Goal: Information Seeking & Learning: Learn about a topic

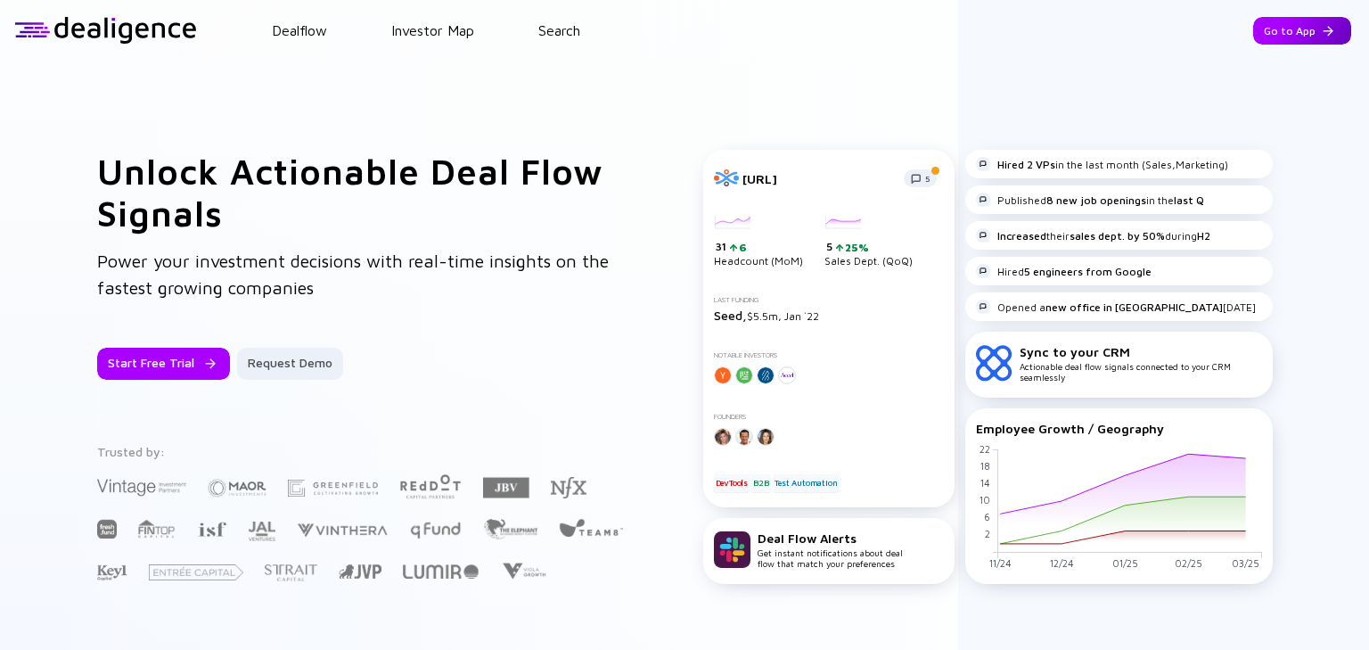
click at [1306, 32] on div "Go to App" at bounding box center [1302, 31] width 98 height 28
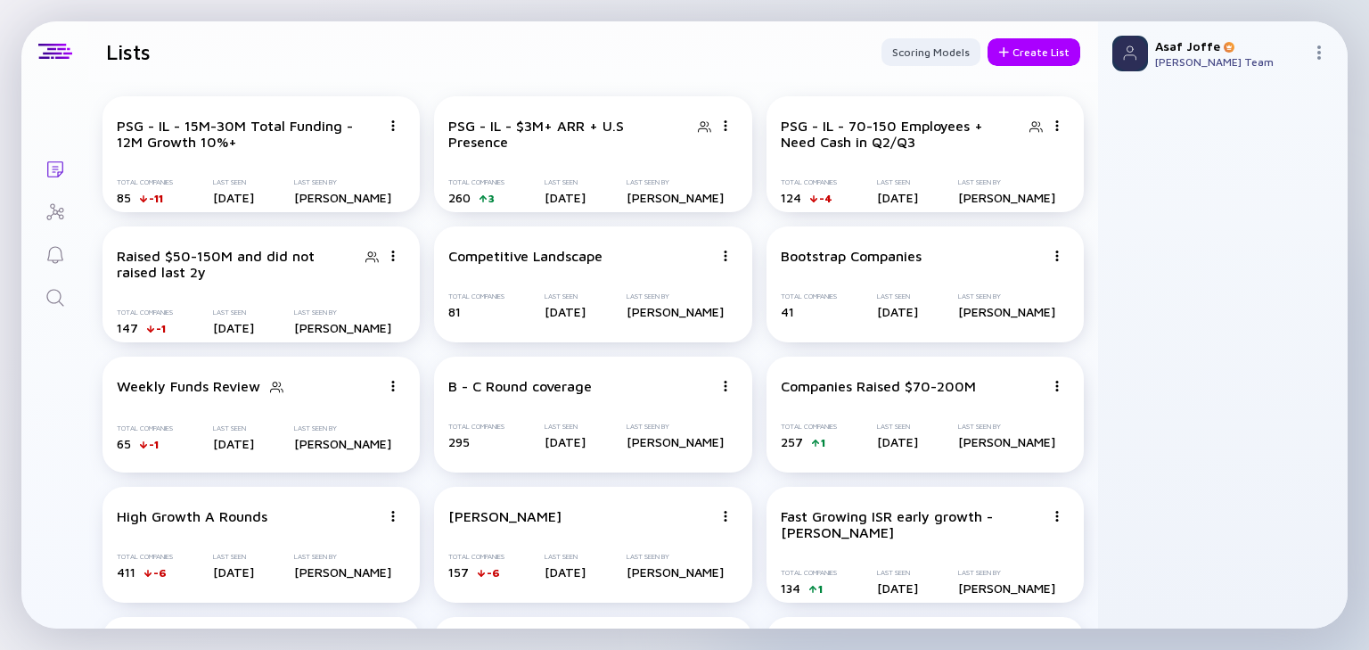
click at [62, 301] on icon "Search" at bounding box center [55, 297] width 21 height 21
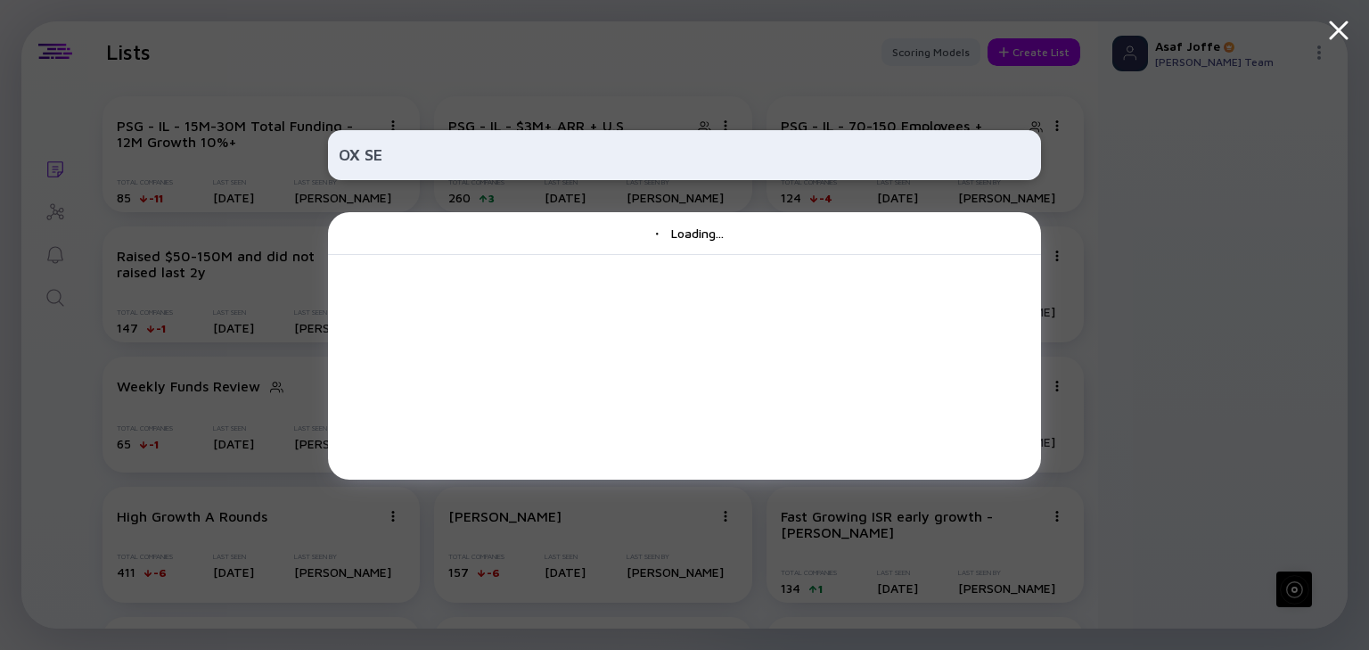
type input "OX SEC"
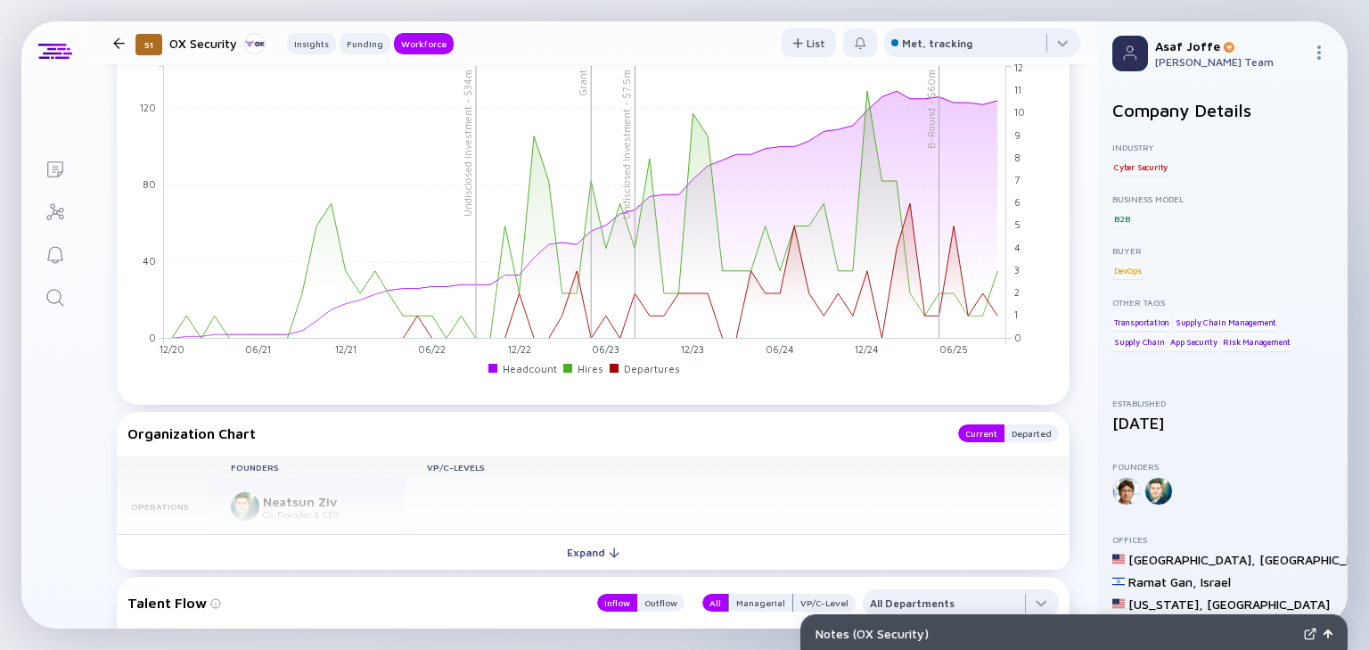
scroll to position [1783, 0]
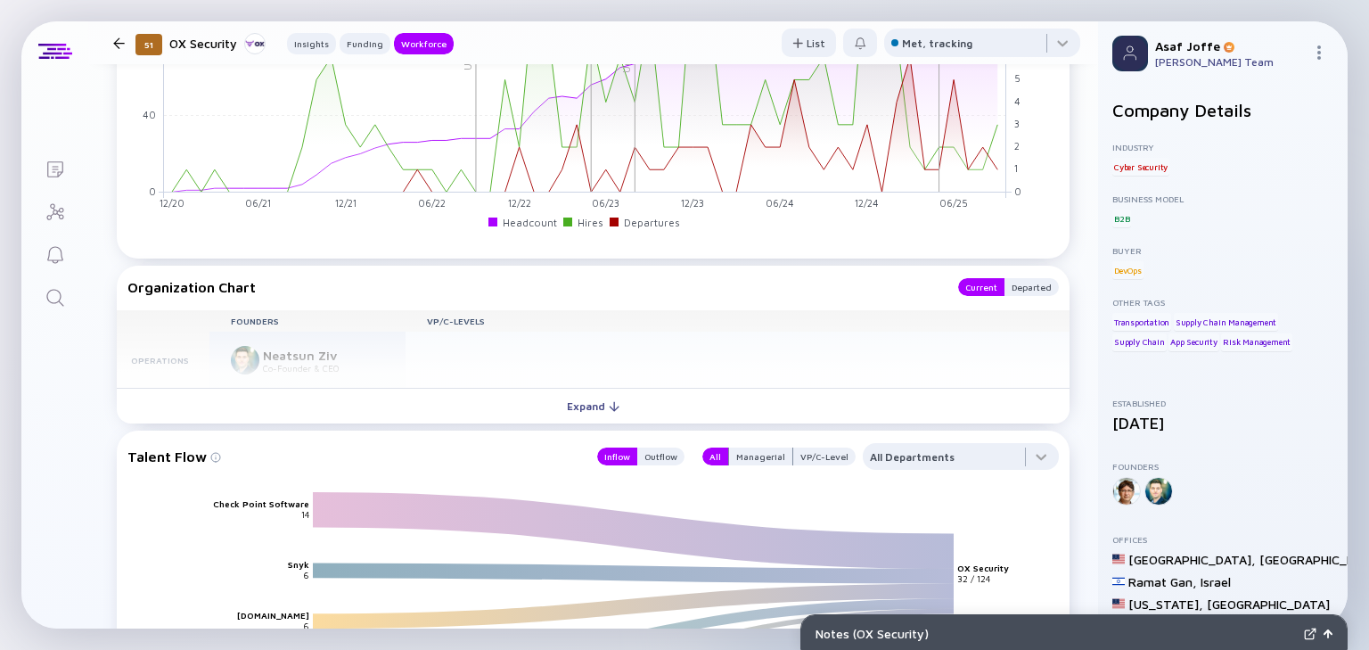
click at [503, 393] on button "Expand" at bounding box center [593, 406] width 953 height 36
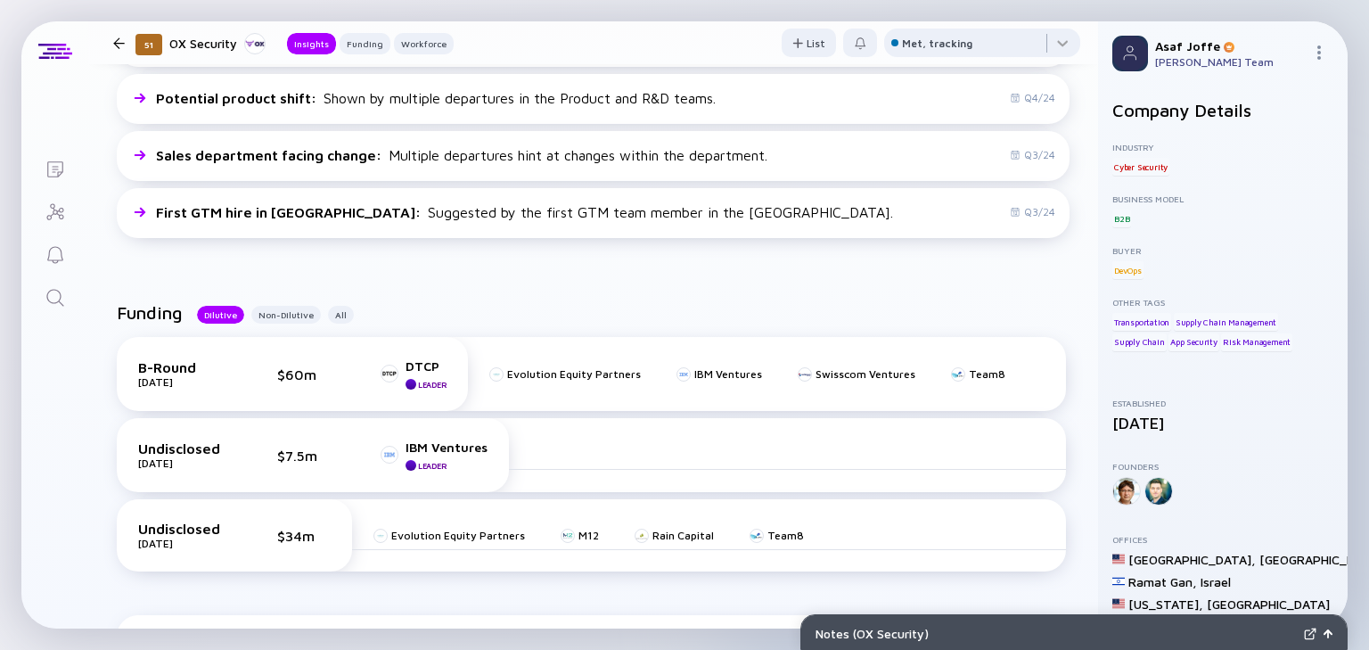
scroll to position [571, 0]
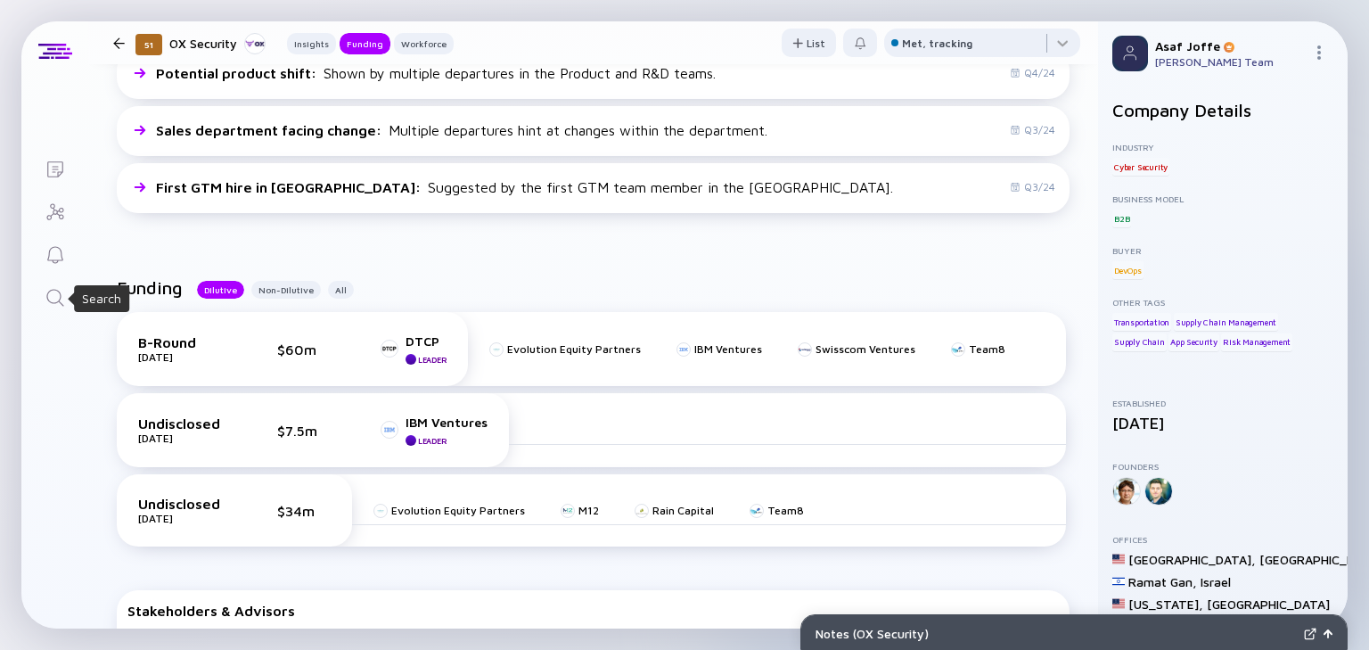
click at [61, 298] on icon "Search" at bounding box center [55, 297] width 21 height 21
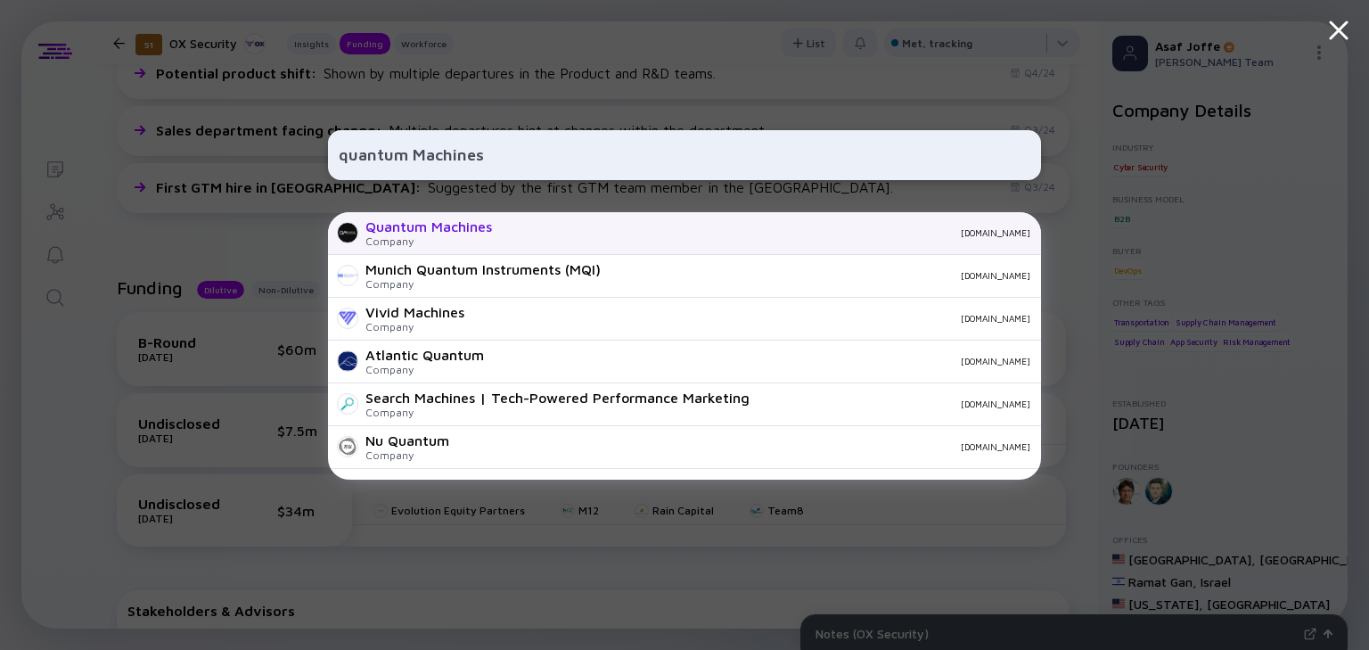
type input "quantum Machines"
click at [420, 239] on div "Company" at bounding box center [429, 240] width 127 height 13
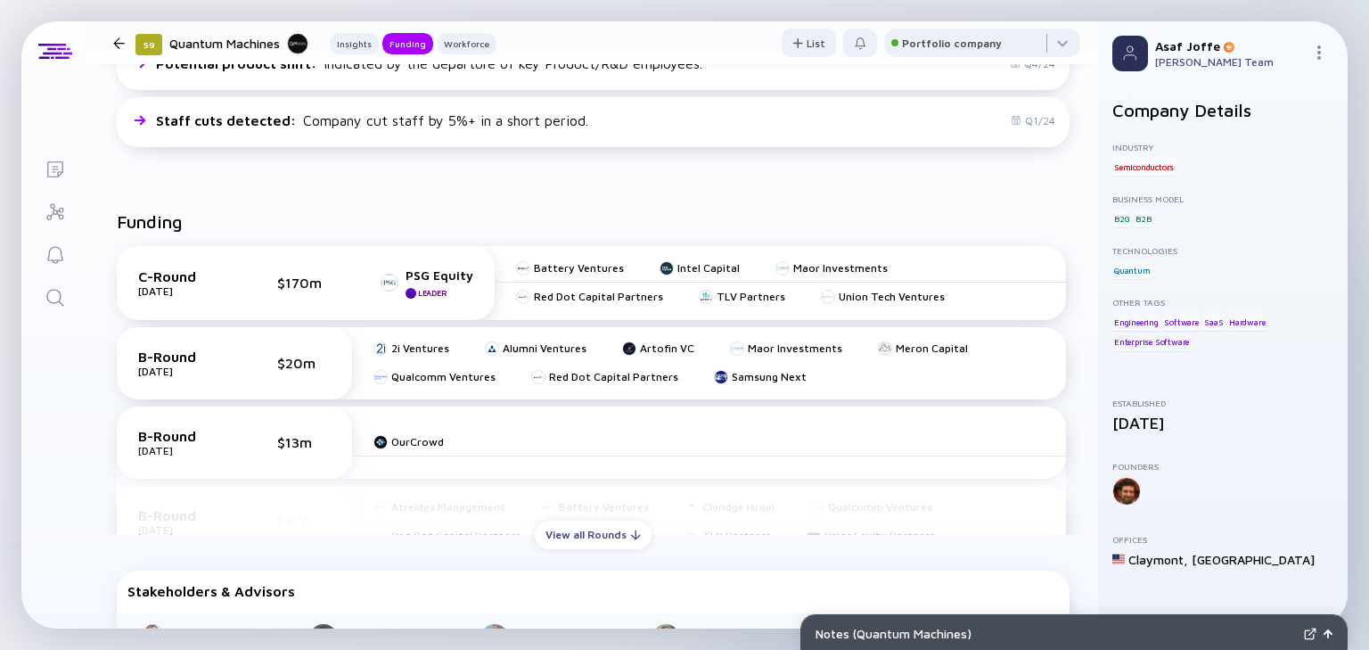
scroll to position [571, 0]
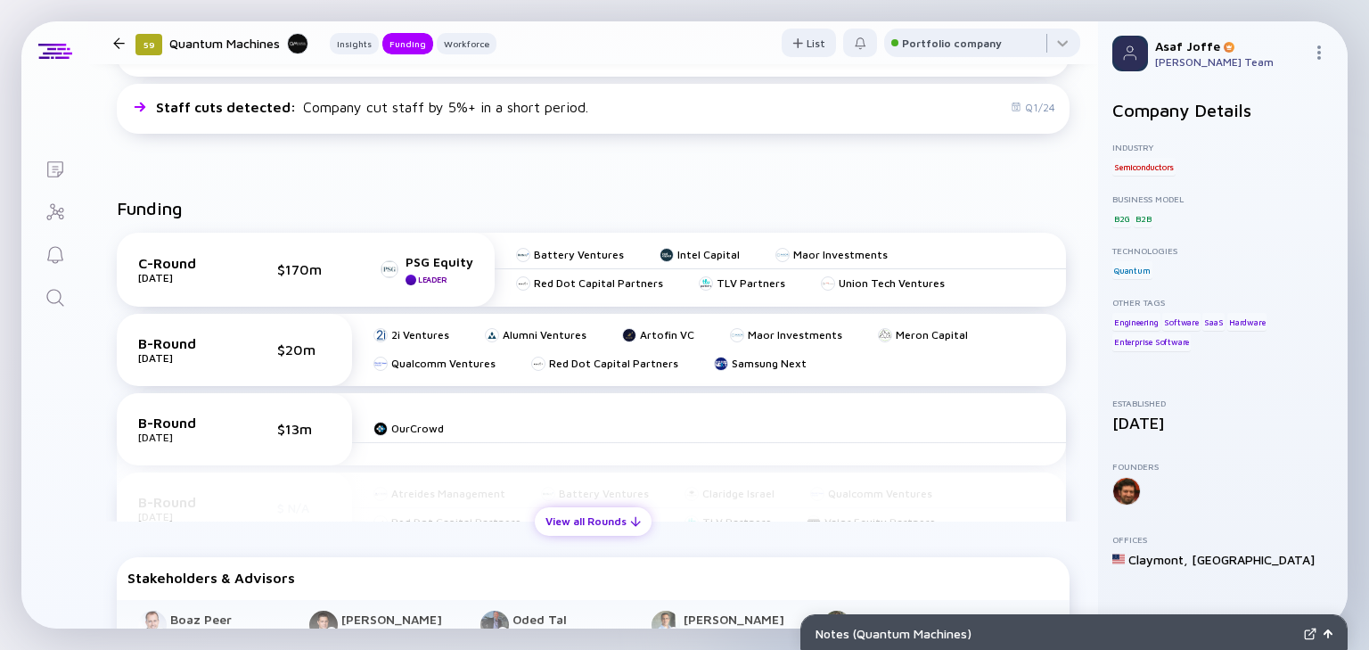
click at [574, 516] on div "View all Rounds" at bounding box center [593, 521] width 117 height 28
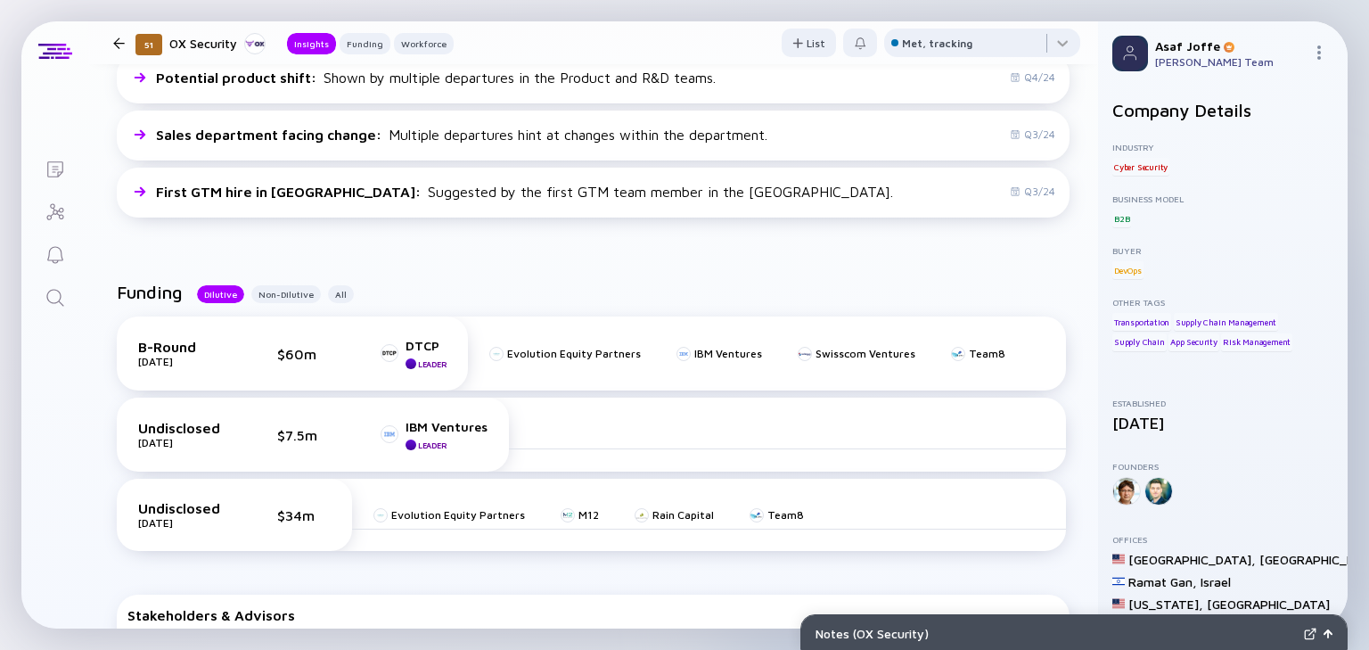
scroll to position [570, 0]
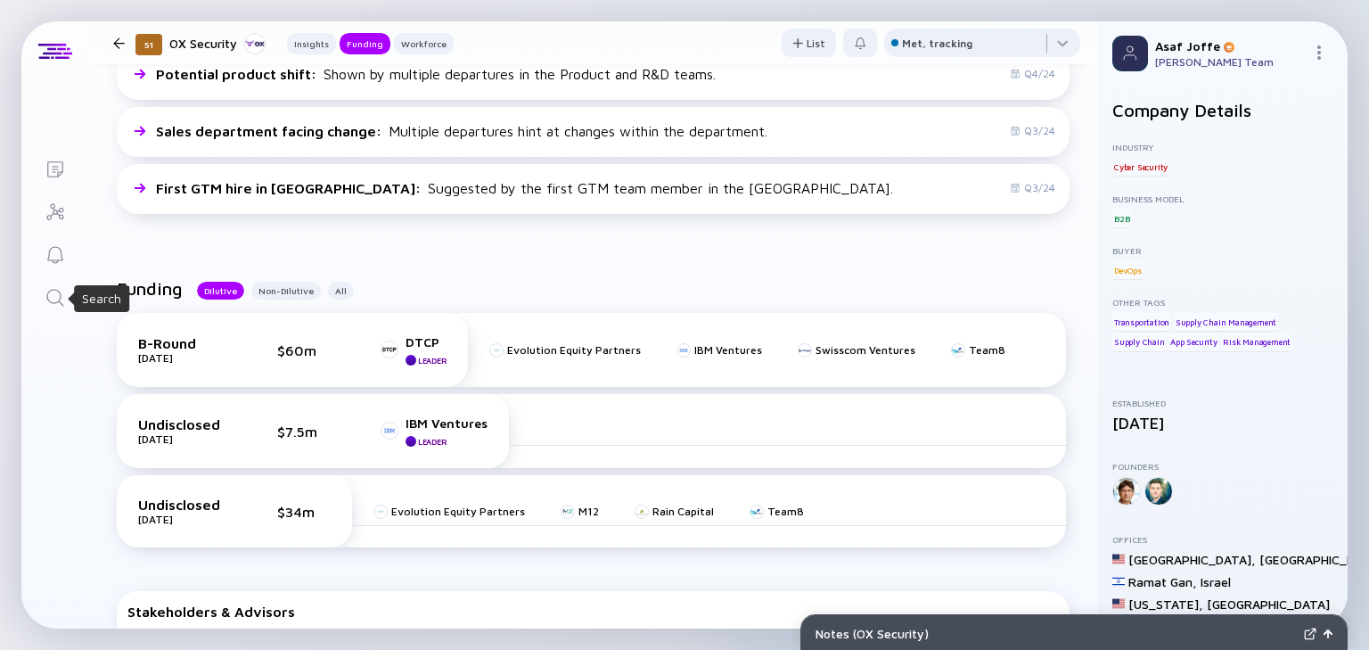
click at [57, 300] on icon "Search" at bounding box center [54, 297] width 17 height 17
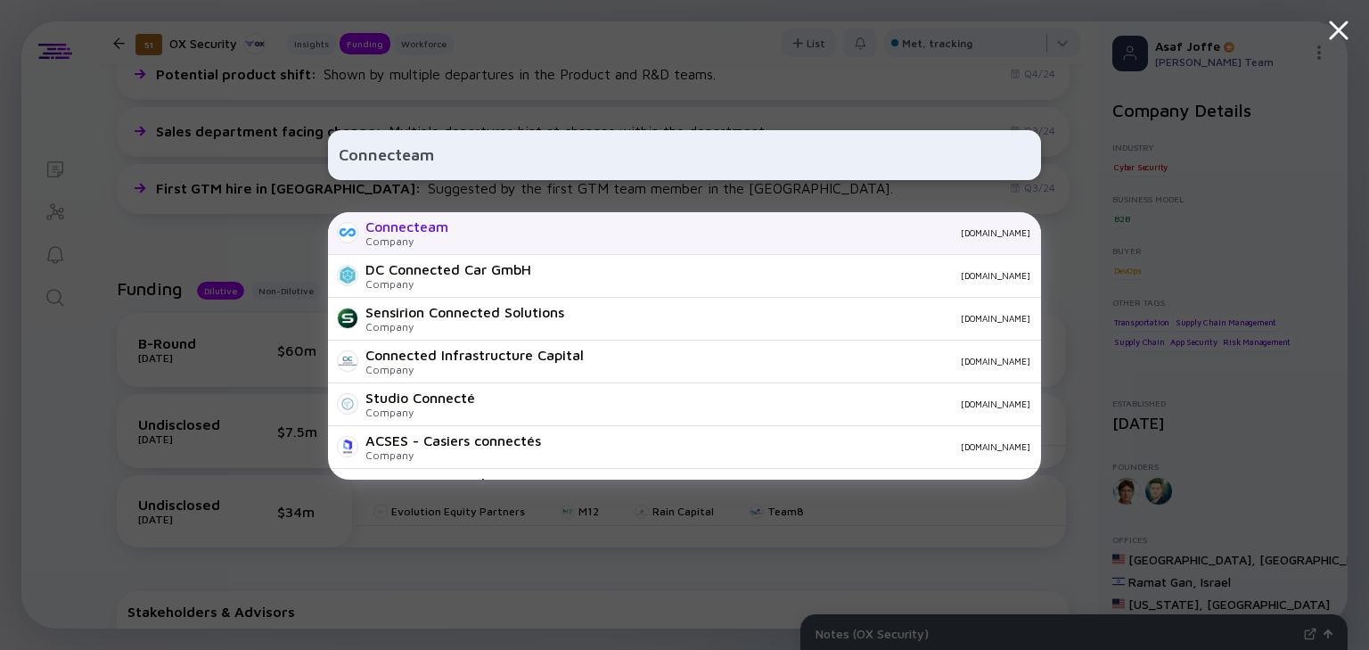
type input "Connecteam"
click at [439, 242] on div "Company" at bounding box center [407, 240] width 83 height 13
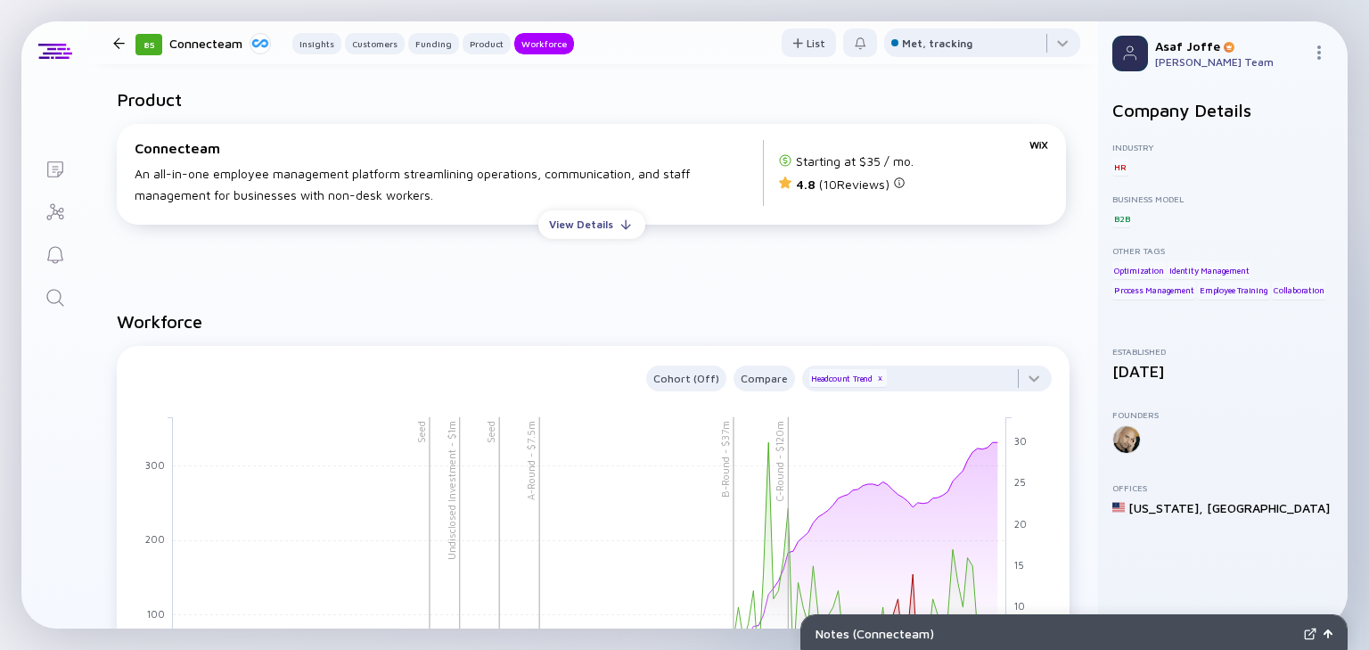
scroll to position [2282, 0]
